Goal: Browse casually: Explore the website without a specific task or goal

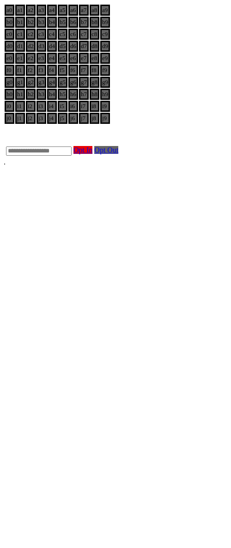
click at [99, 170] on html "a0 a1 a2 a3 a4 a5 a6 a7 a8 a9 b0 b1 b2 b3 b4 b5 b6 b7 b8 b9 c0 c1 c2 c3 c4 c5 c…" at bounding box center [115, 85] width 231 height 170
